Goal: Task Accomplishment & Management: Manage account settings

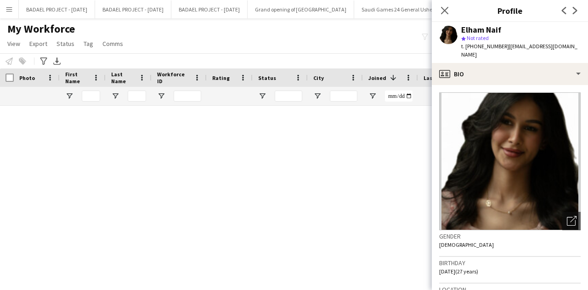
scroll to position [7872, 0]
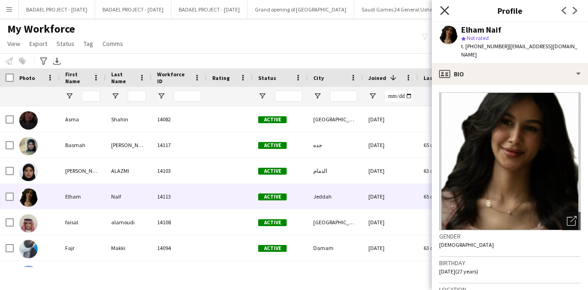
click at [443, 11] on icon "Close pop-in" at bounding box center [444, 10] width 9 height 9
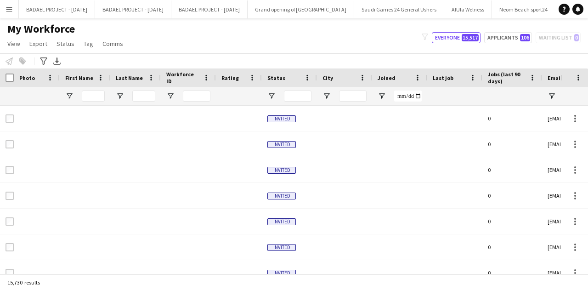
click at [12, 8] on app-icon "Menu" at bounding box center [9, 9] width 7 height 7
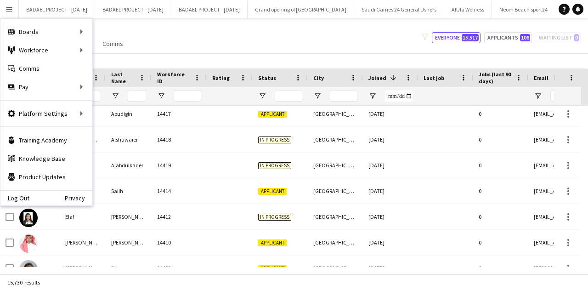
scroll to position [30, 0]
click at [140, 29] on div "My Workforce View Views Default view New view Update view Delete view Edit name…" at bounding box center [294, 37] width 588 height 31
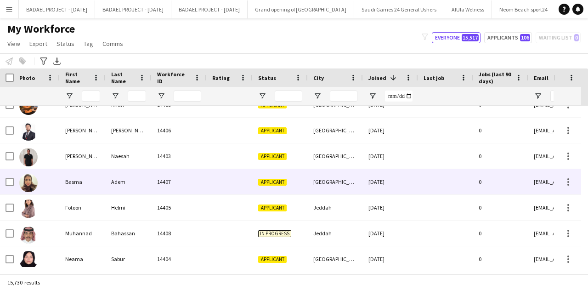
scroll to position [318, 0]
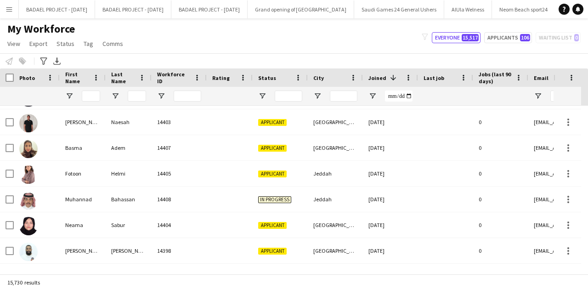
click at [7, 11] on app-icon "Menu" at bounding box center [9, 9] width 7 height 7
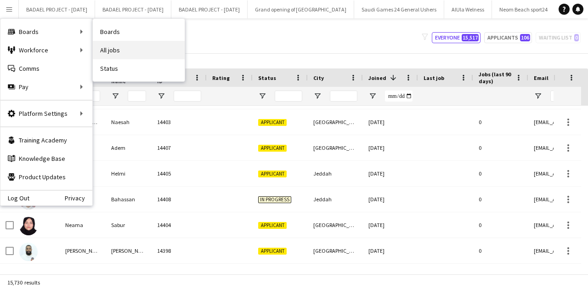
click at [104, 48] on link "All jobs" at bounding box center [139, 50] width 92 height 18
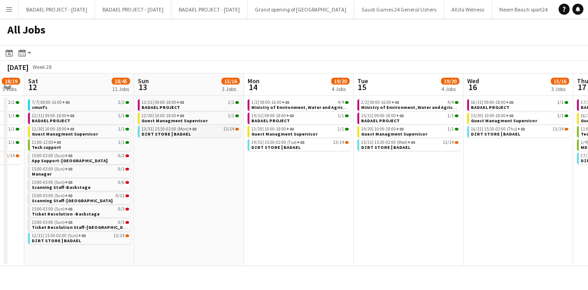
click at [187, 130] on span "15:30-02:00 (Mon) +03" at bounding box center [176, 129] width 42 height 5
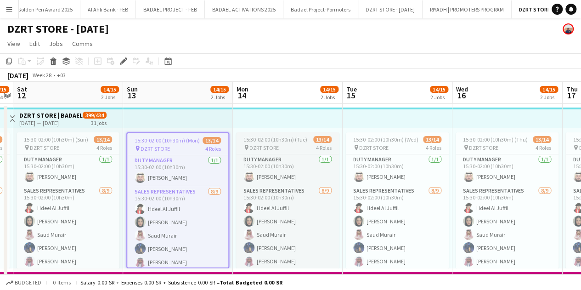
scroll to position [0, 334]
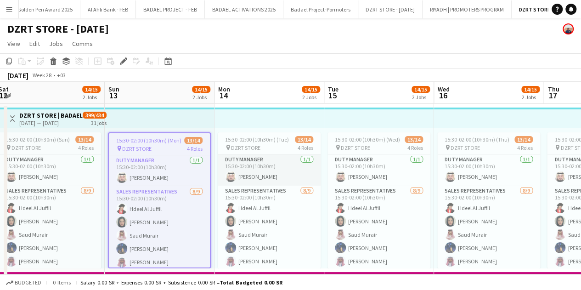
click at [272, 176] on app-card-role "Duty Manager [DATE] 15:30-02:00 (10h30m) [PERSON_NAME]" at bounding box center [269, 169] width 103 height 31
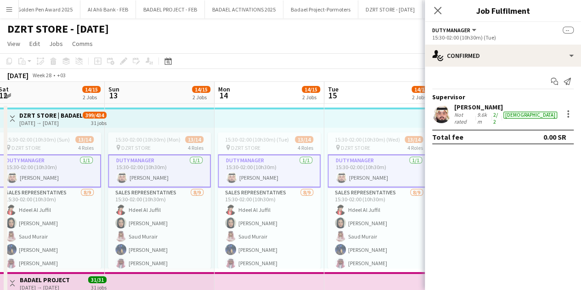
click at [498, 110] on div "[PERSON_NAME]" at bounding box center [506, 107] width 105 height 8
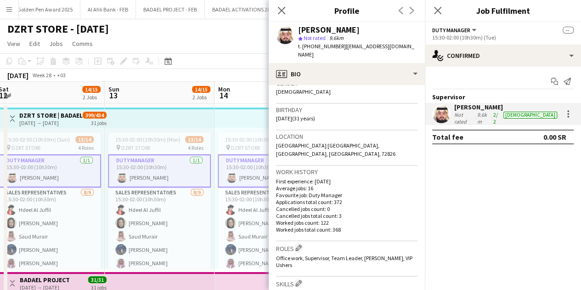
scroll to position [0, 0]
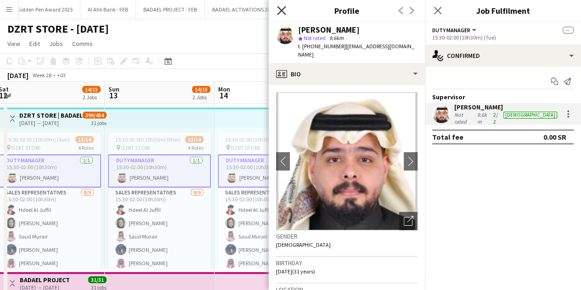
drag, startPoint x: 281, startPoint y: 8, endPoint x: 300, endPoint y: 14, distance: 19.3
click at [282, 8] on icon "Close pop-in" at bounding box center [281, 10] width 9 height 9
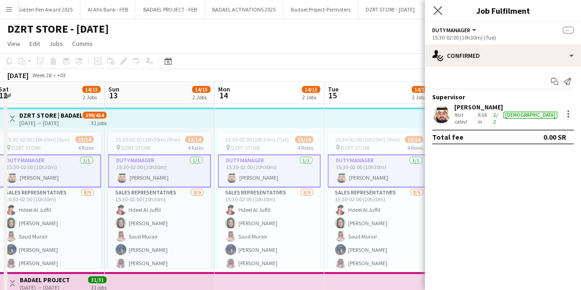
click at [442, 7] on app-icon "Close pop-in" at bounding box center [437, 10] width 13 height 13
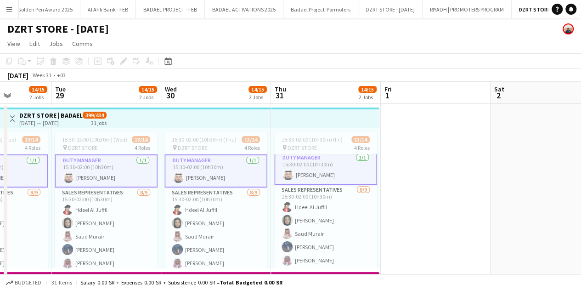
scroll to position [0, 275]
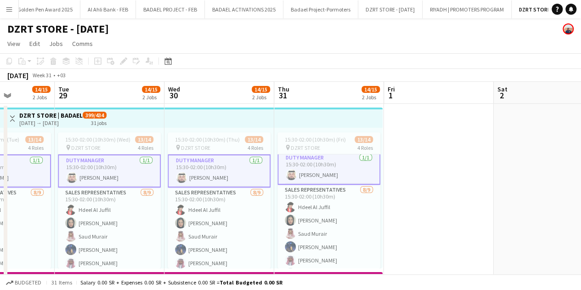
click at [9, 9] on app-icon "Menu" at bounding box center [9, 9] width 7 height 7
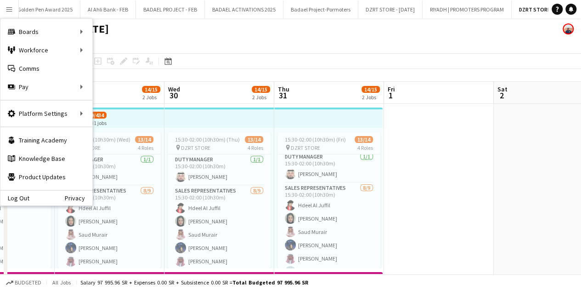
scroll to position [2, 0]
click at [223, 32] on div "DZRT STORE - [DATE]" at bounding box center [290, 26] width 581 height 17
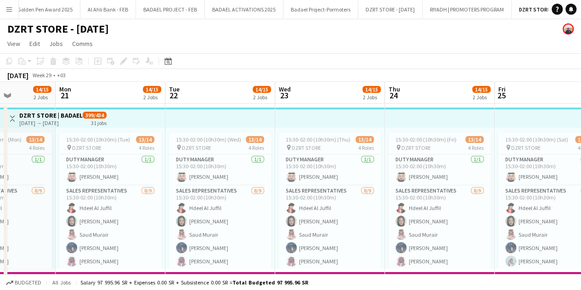
scroll to position [0, 258]
